Goal: Browse casually

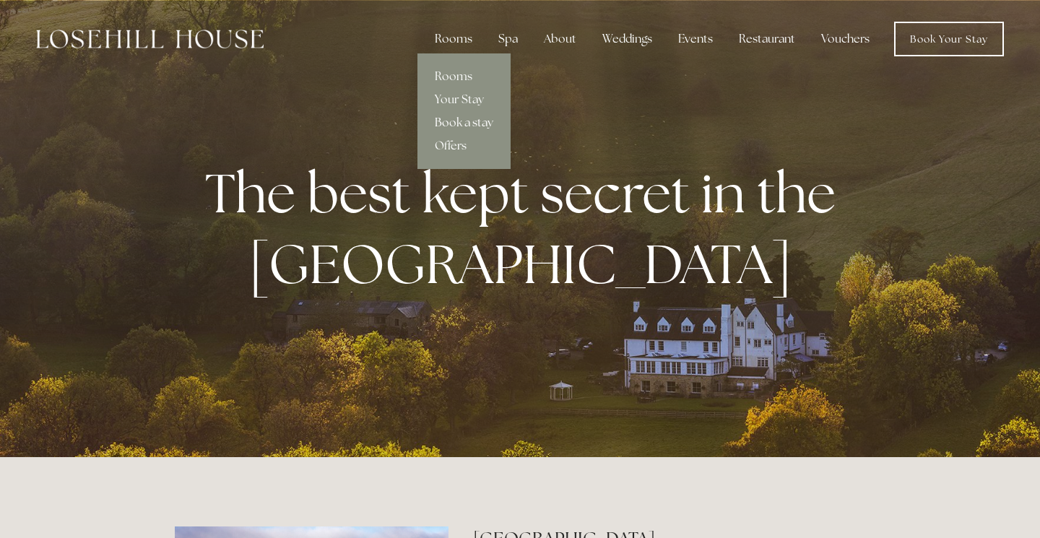
click at [475, 120] on link "Book a stay" at bounding box center [464, 122] width 93 height 23
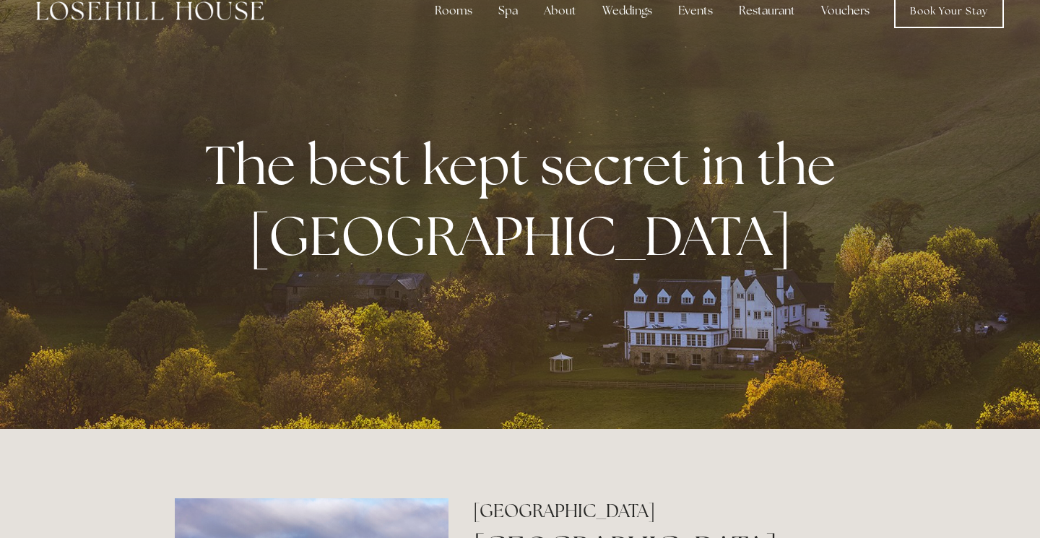
scroll to position [9, 0]
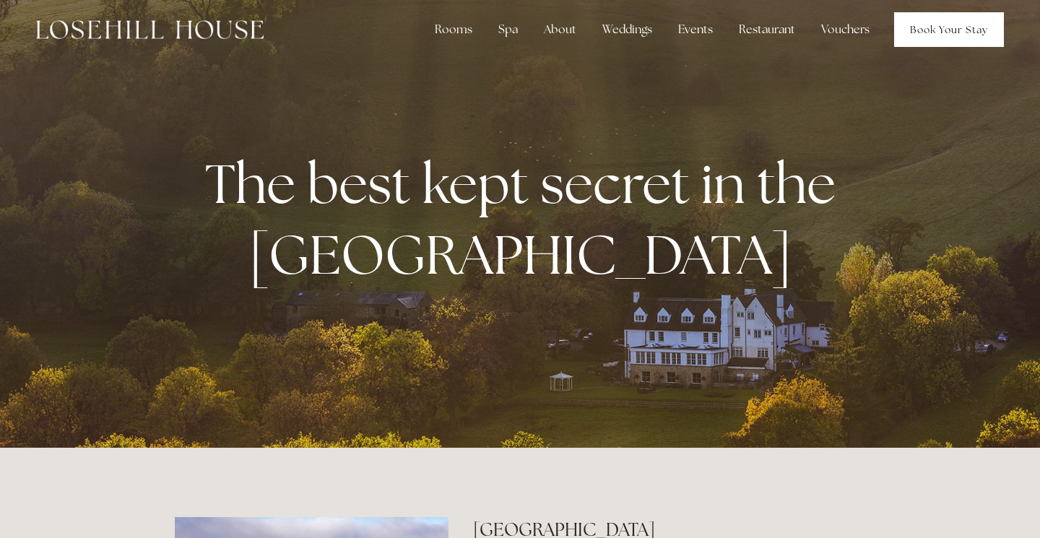
click at [920, 37] on link "Book Your Stay" at bounding box center [949, 29] width 110 height 35
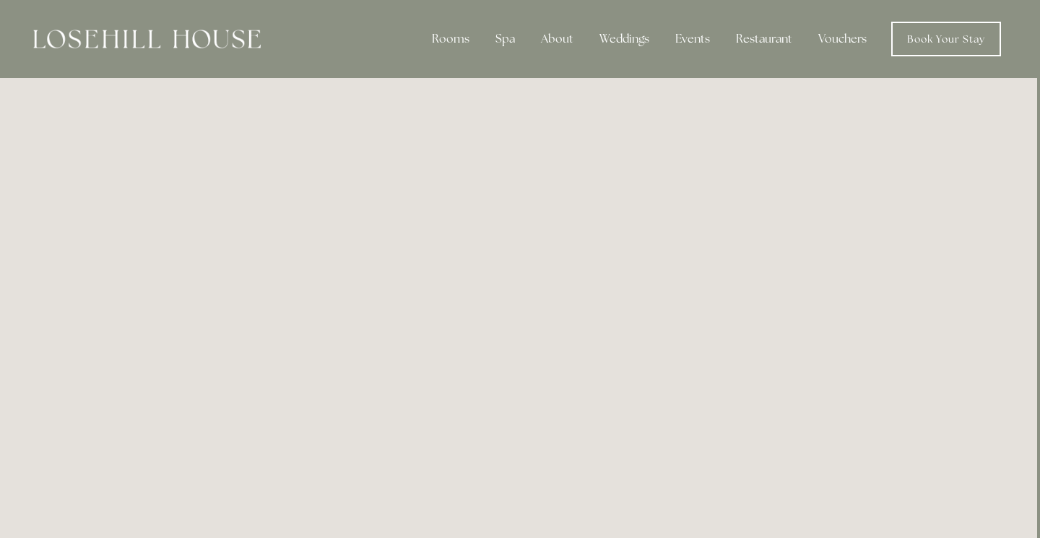
scroll to position [0, 3]
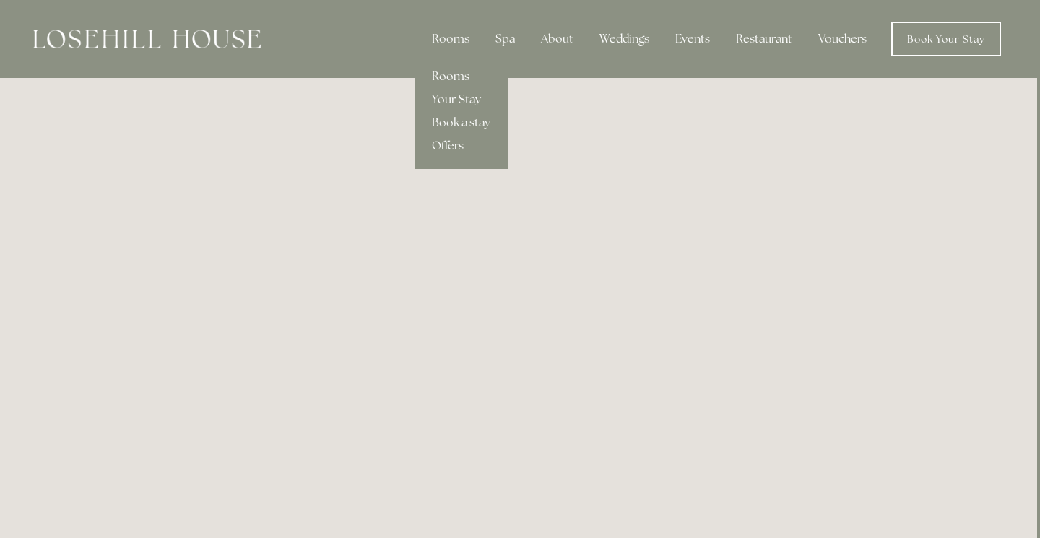
click at [472, 101] on link "Your Stay" at bounding box center [461, 99] width 93 height 23
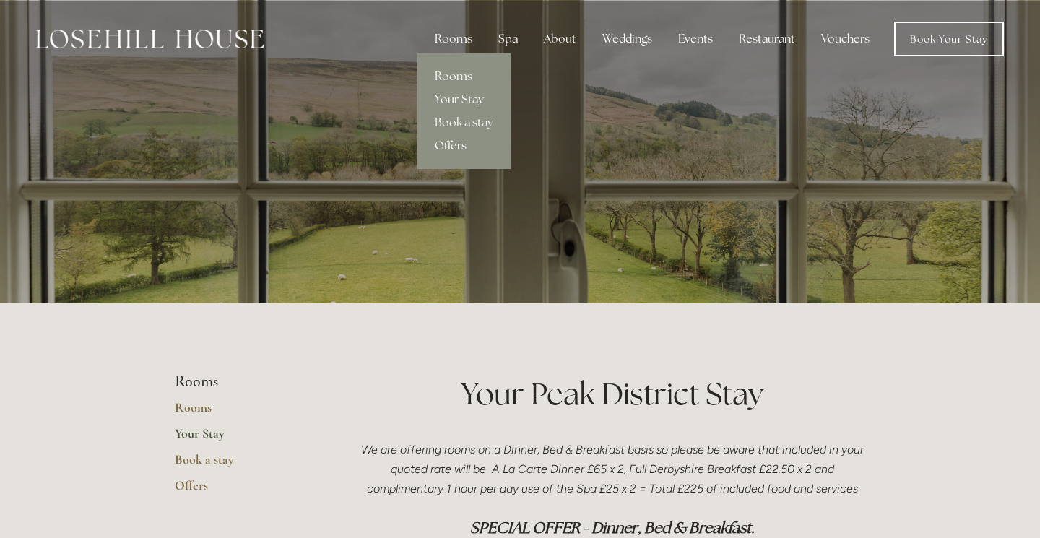
click at [460, 144] on link "Offers" at bounding box center [464, 145] width 93 height 23
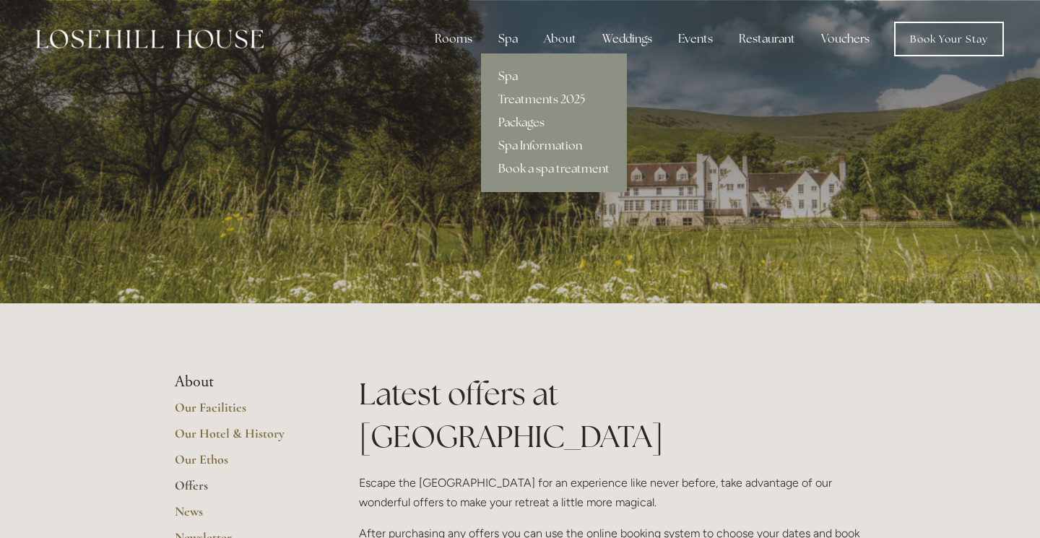
click at [514, 82] on link "Spa" at bounding box center [554, 76] width 146 height 23
